Goal: Information Seeking & Learning: Learn about a topic

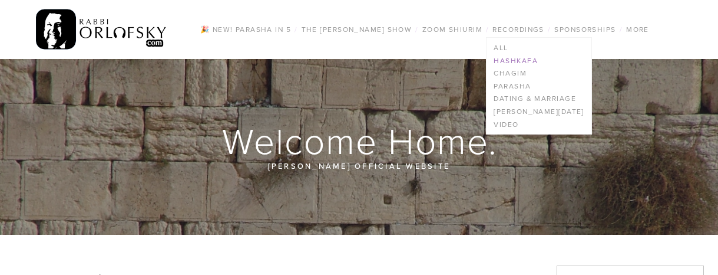
click at [523, 58] on link "Hashkafa" at bounding box center [539, 60] width 104 height 13
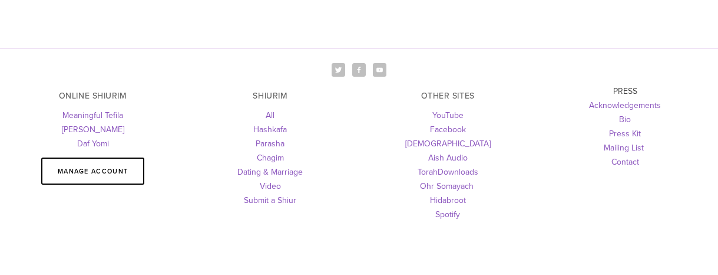
scroll to position [2016, 0]
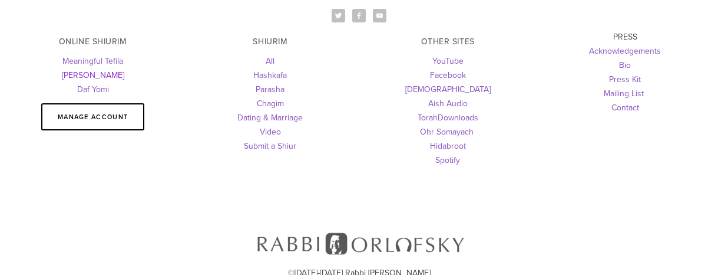
click at [110, 69] on link "[PERSON_NAME]" at bounding box center [93, 75] width 62 height 12
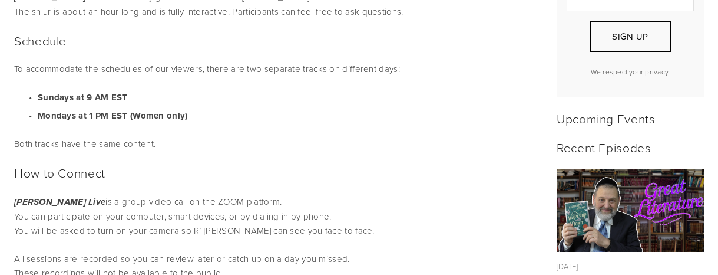
scroll to position [528, 0]
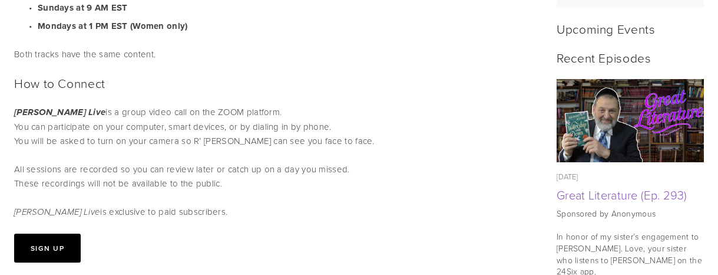
click at [623, 108] on img at bounding box center [631, 120] width 148 height 83
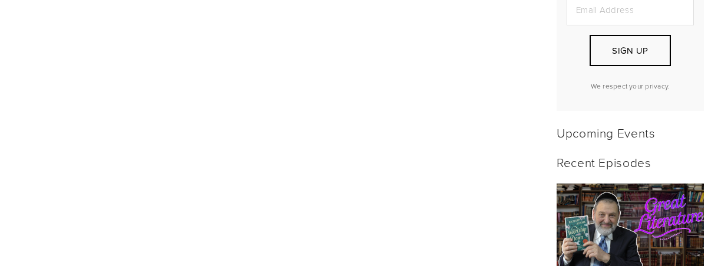
scroll to position [438, 0]
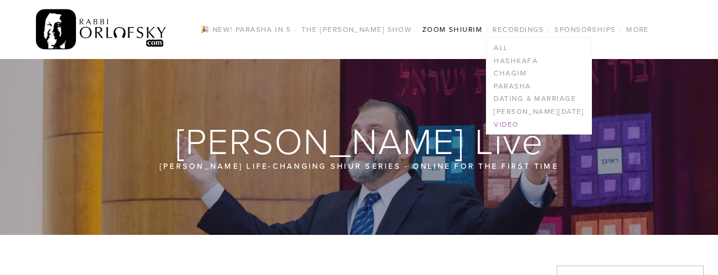
click at [512, 125] on link "Video" at bounding box center [539, 124] width 104 height 13
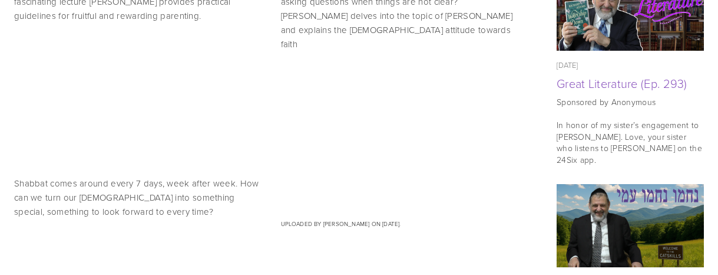
scroll to position [617, 0]
